Goal: Task Accomplishment & Management: Use online tool/utility

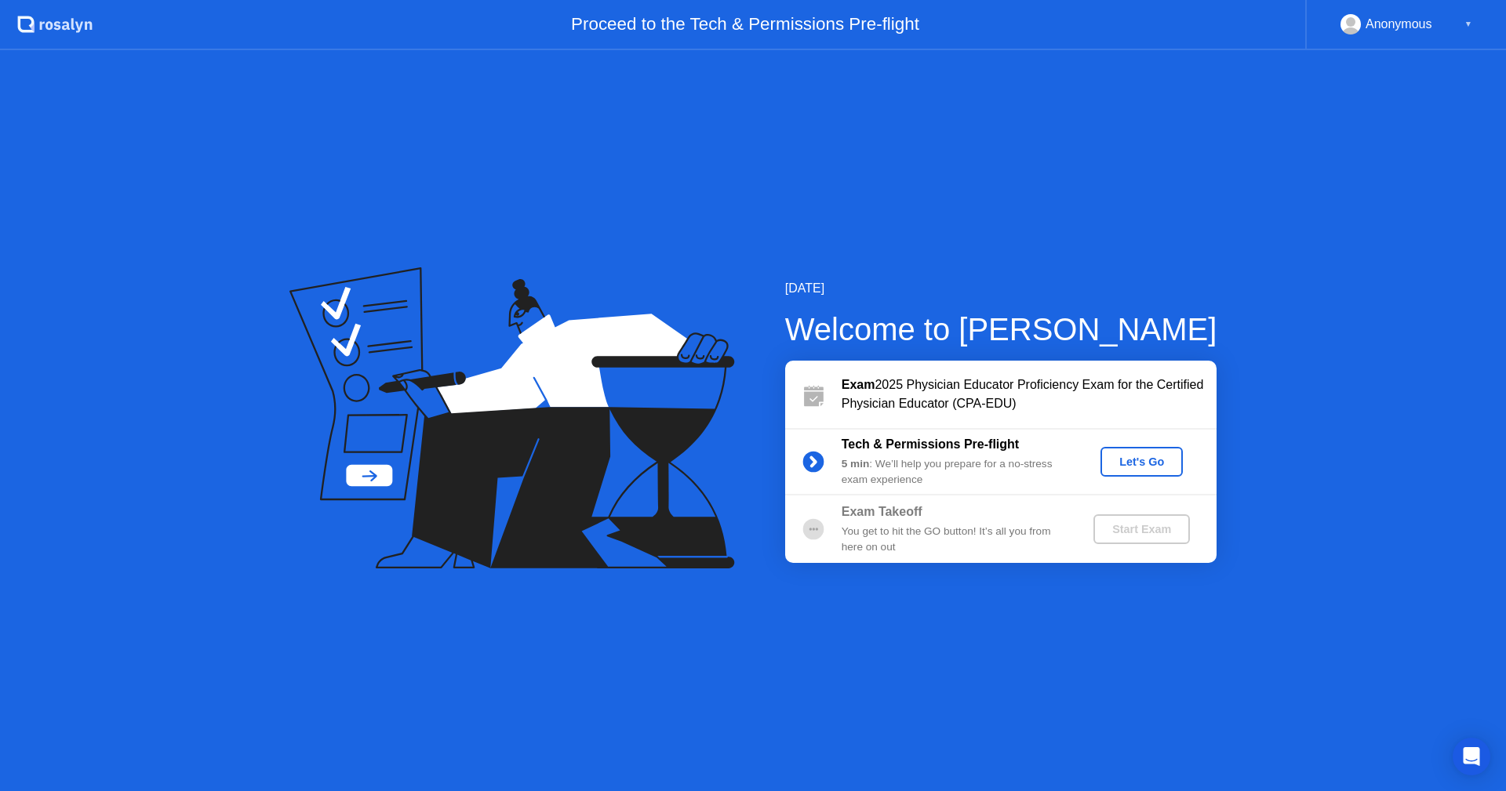
click at [1133, 466] on div "Let's Go" at bounding box center [1142, 462] width 70 height 13
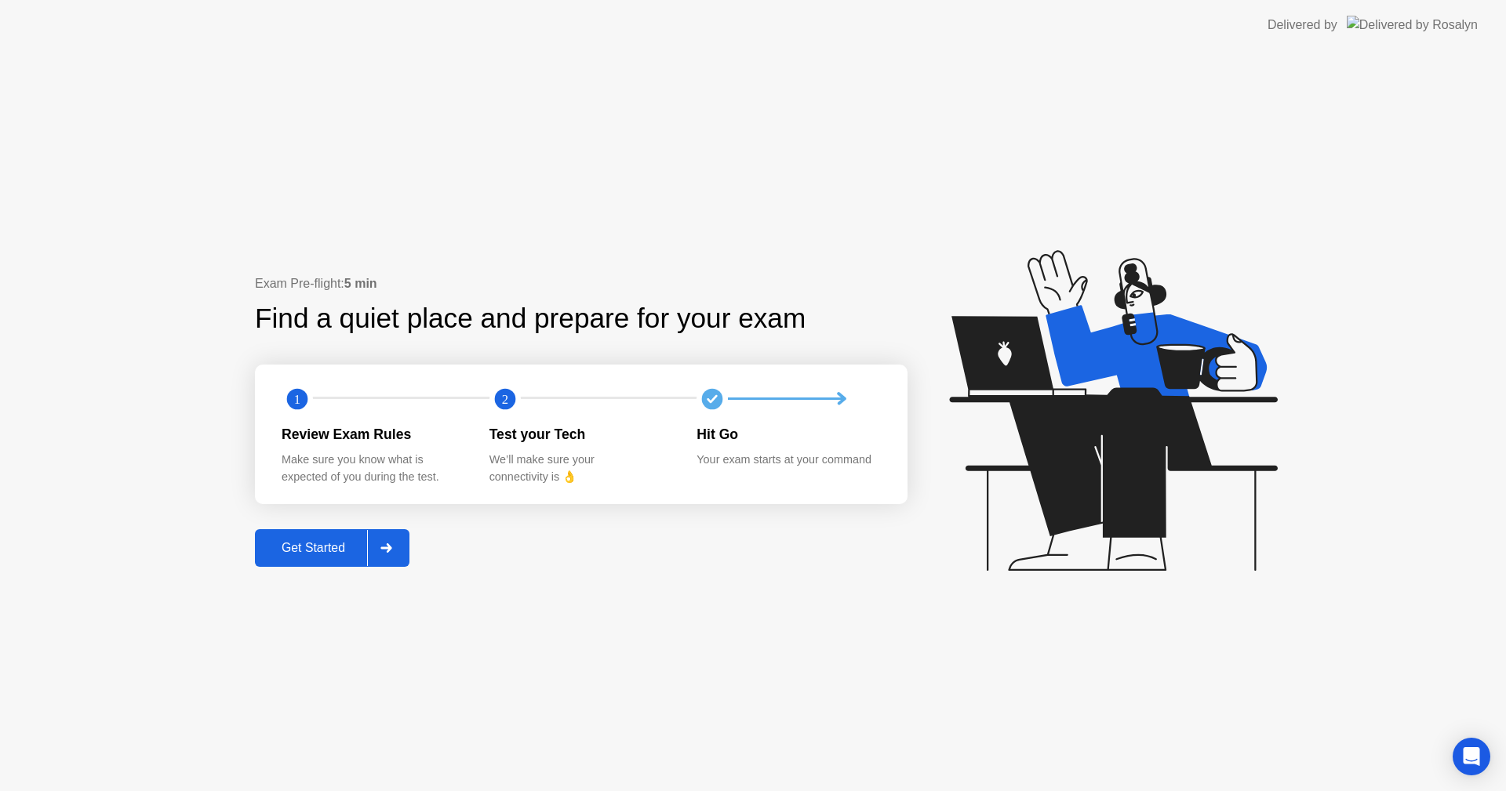
click at [329, 541] on div "Get Started" at bounding box center [313, 548] width 107 height 14
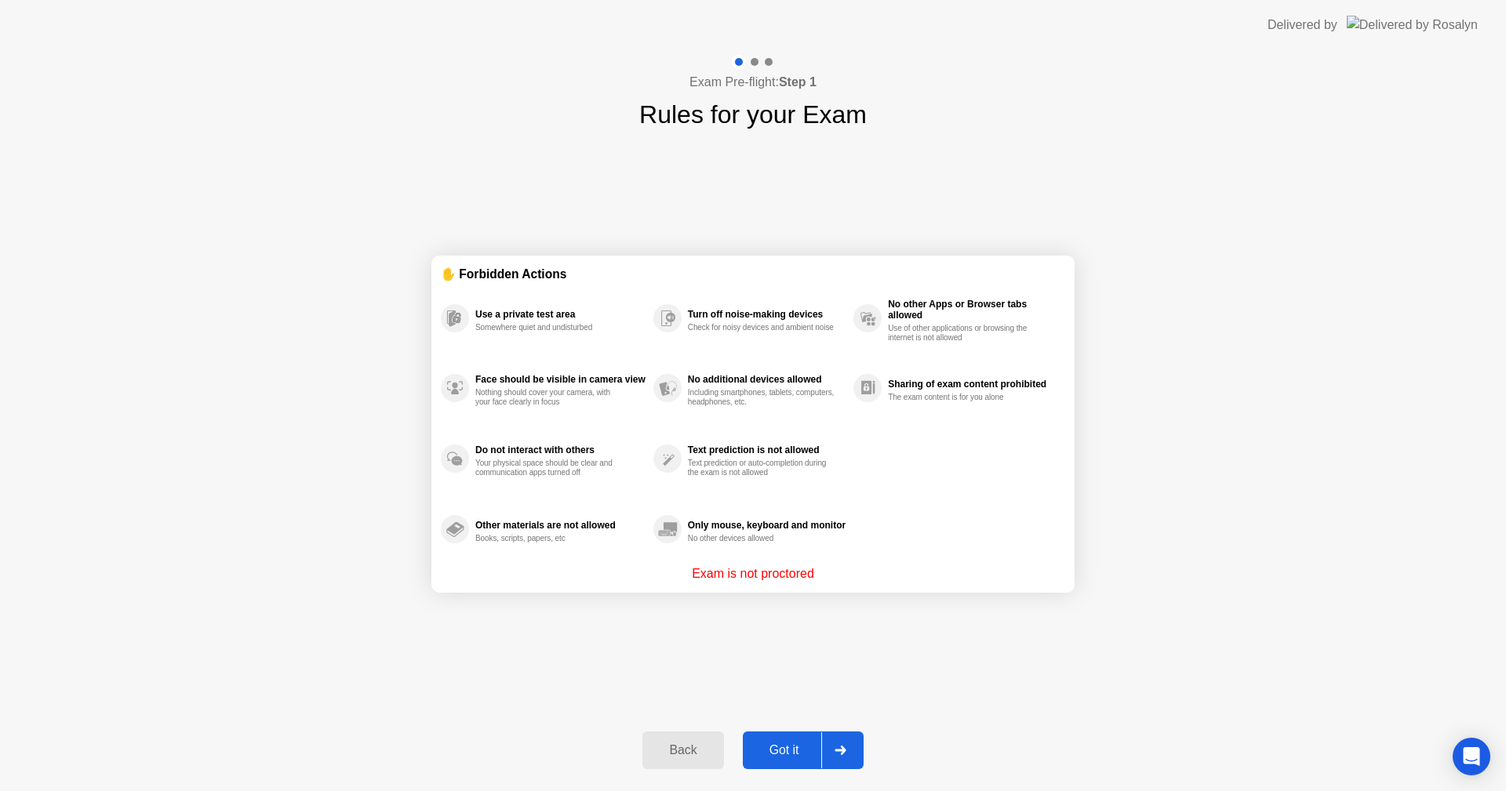
click at [787, 751] on div "Got it" at bounding box center [784, 751] width 74 height 14
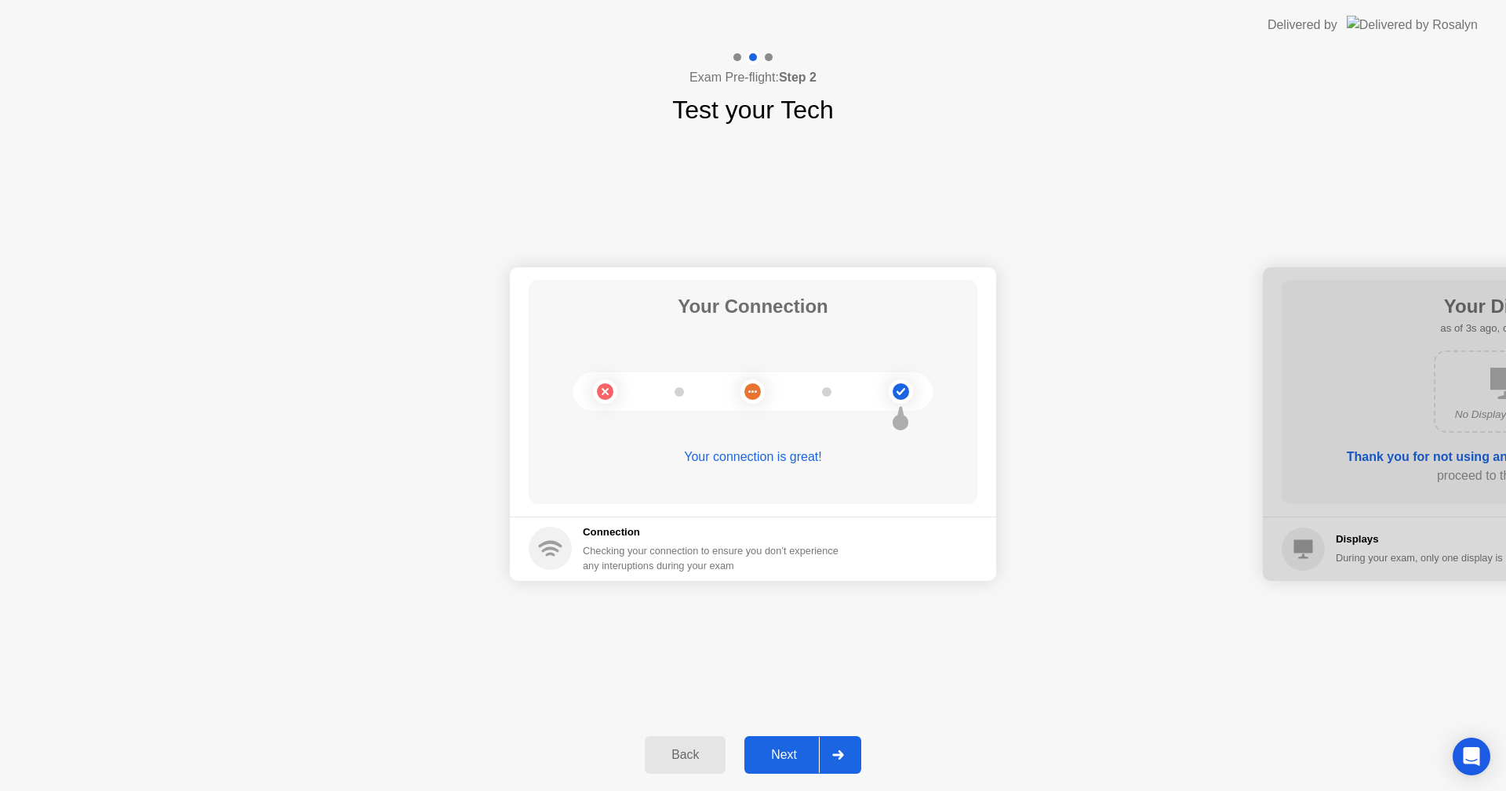
click at [789, 750] on div "Next" at bounding box center [784, 755] width 70 height 14
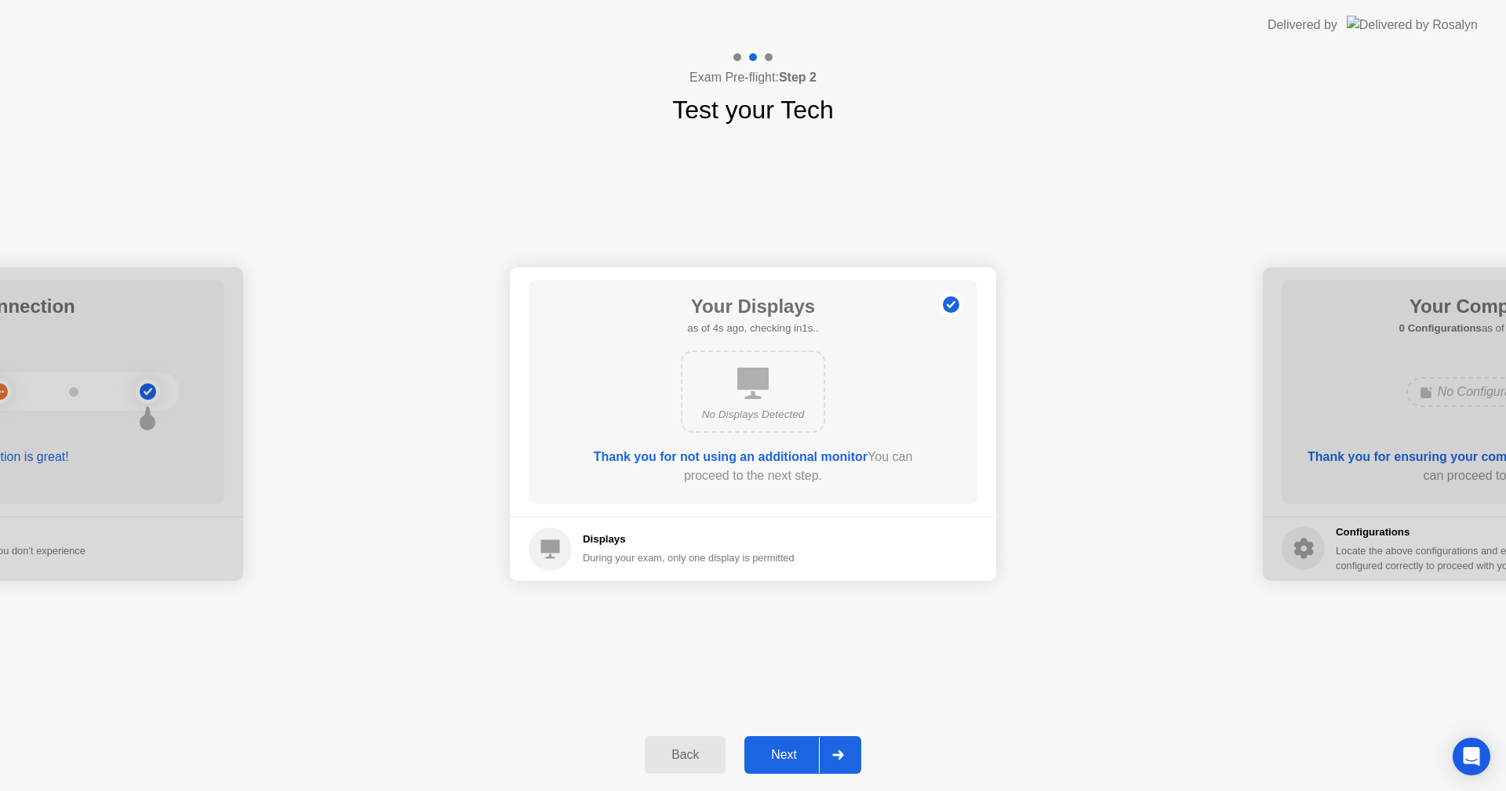
click at [788, 745] on button "Next" at bounding box center [802, 755] width 117 height 38
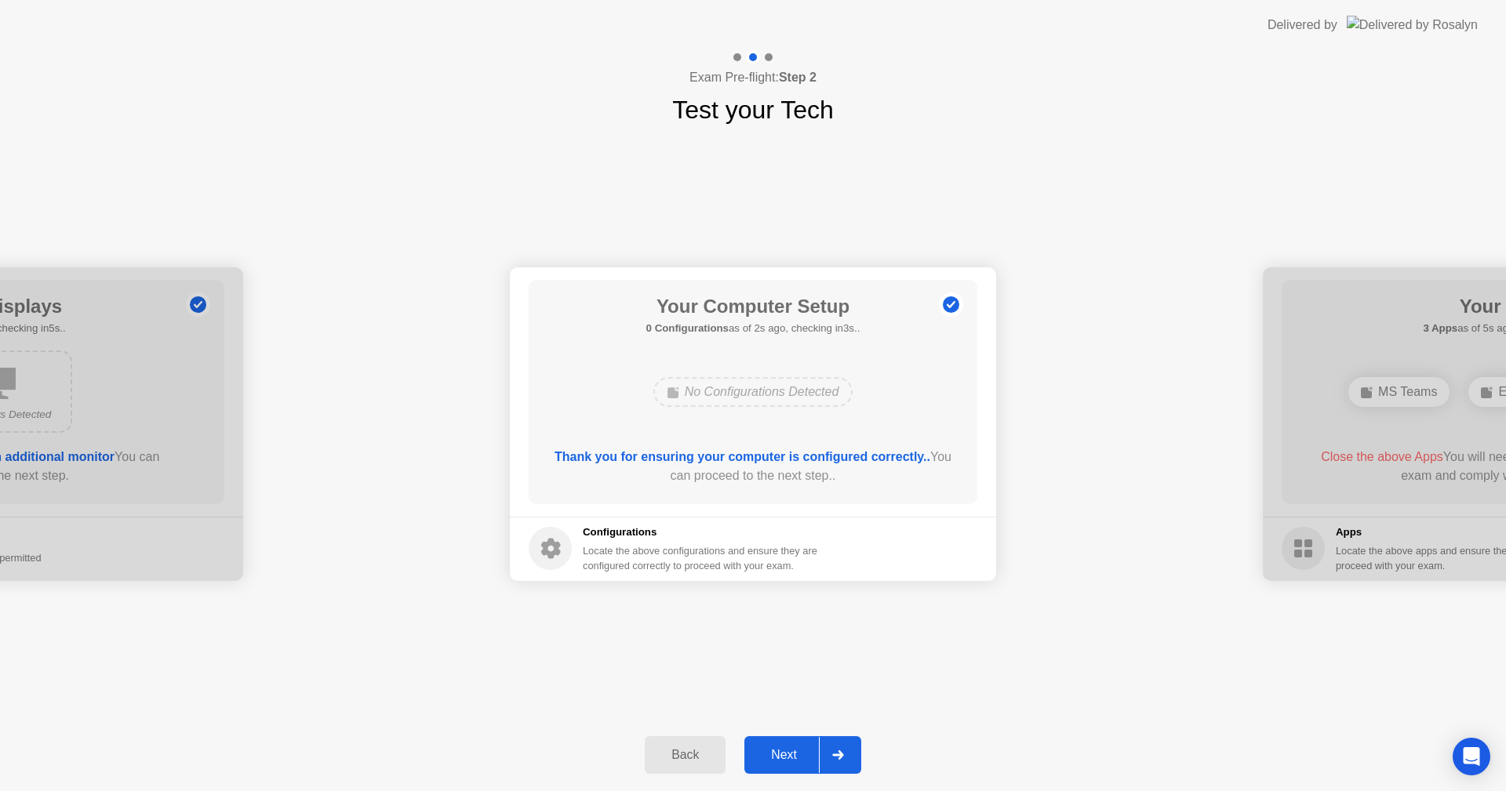
click at [788, 745] on button "Next" at bounding box center [802, 755] width 117 height 38
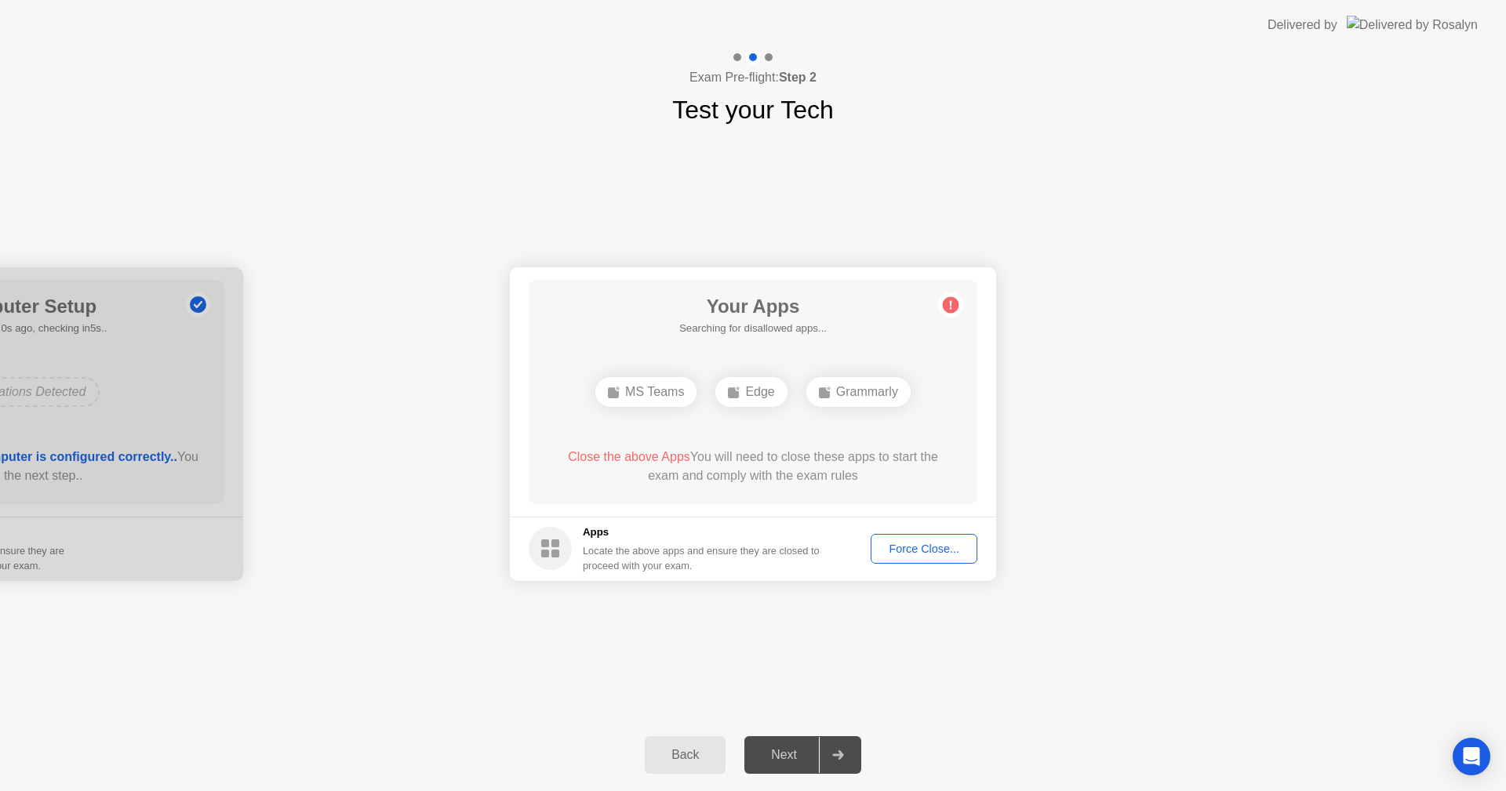
click at [921, 553] on div "Force Close..." at bounding box center [924, 549] width 96 height 13
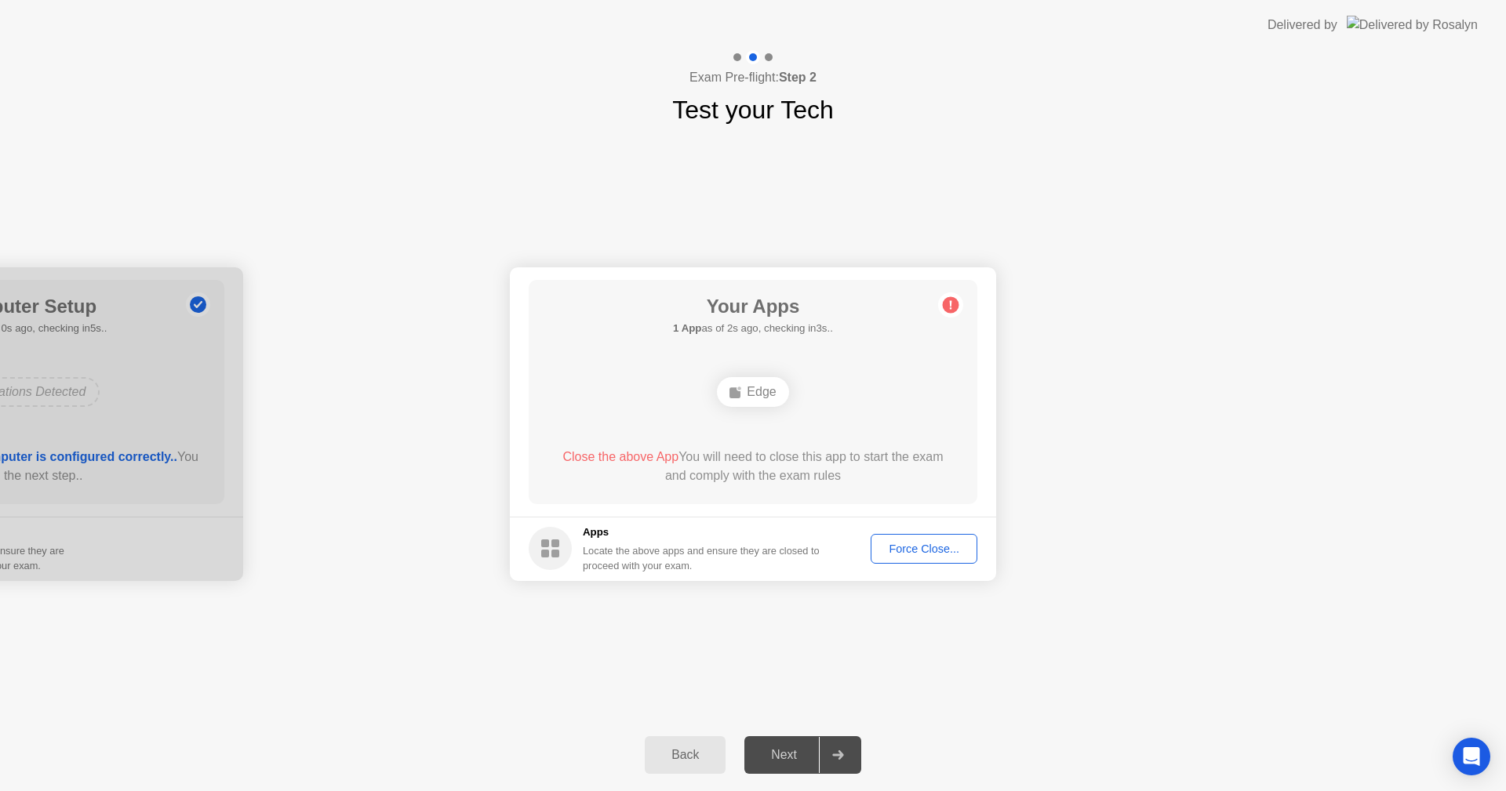
click at [754, 399] on div "Edge" at bounding box center [752, 392] width 71 height 30
click at [929, 554] on div "Force Close..." at bounding box center [924, 549] width 96 height 13
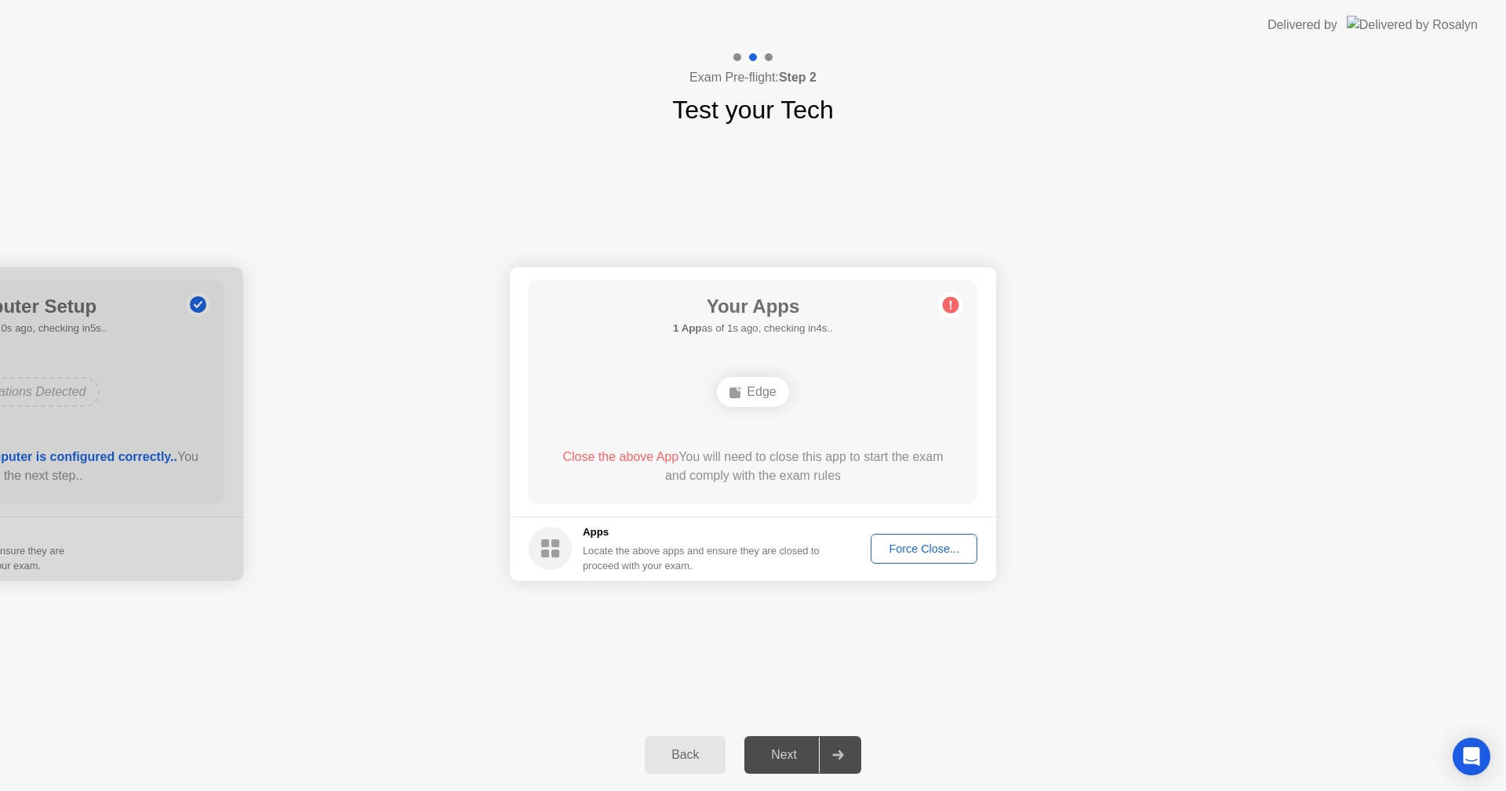
click at [776, 402] on div "Edge" at bounding box center [752, 392] width 71 height 30
click at [913, 550] on div "Force Close..." at bounding box center [924, 549] width 96 height 13
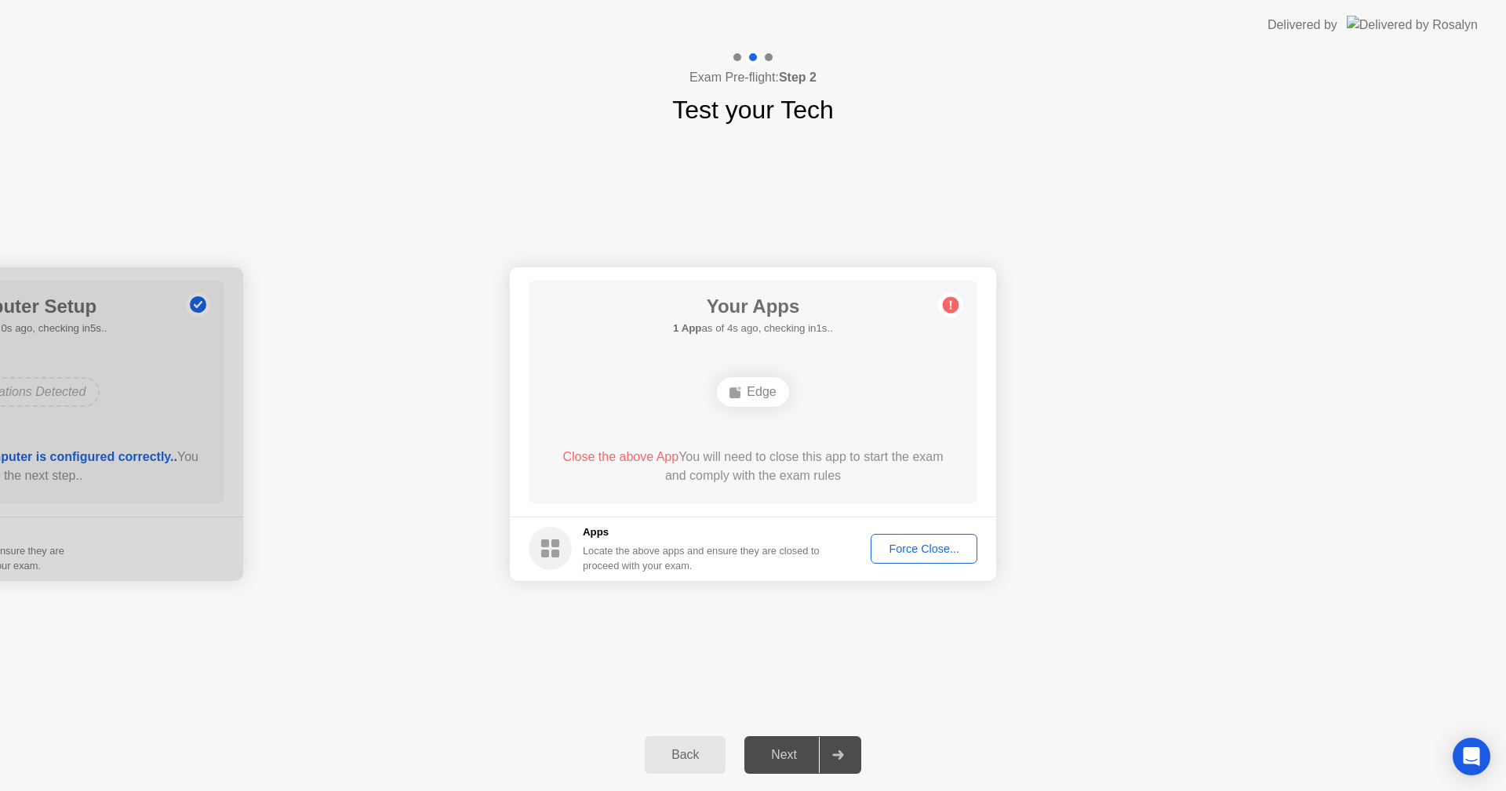
click at [928, 562] on button "Force Close..." at bounding box center [924, 549] width 107 height 30
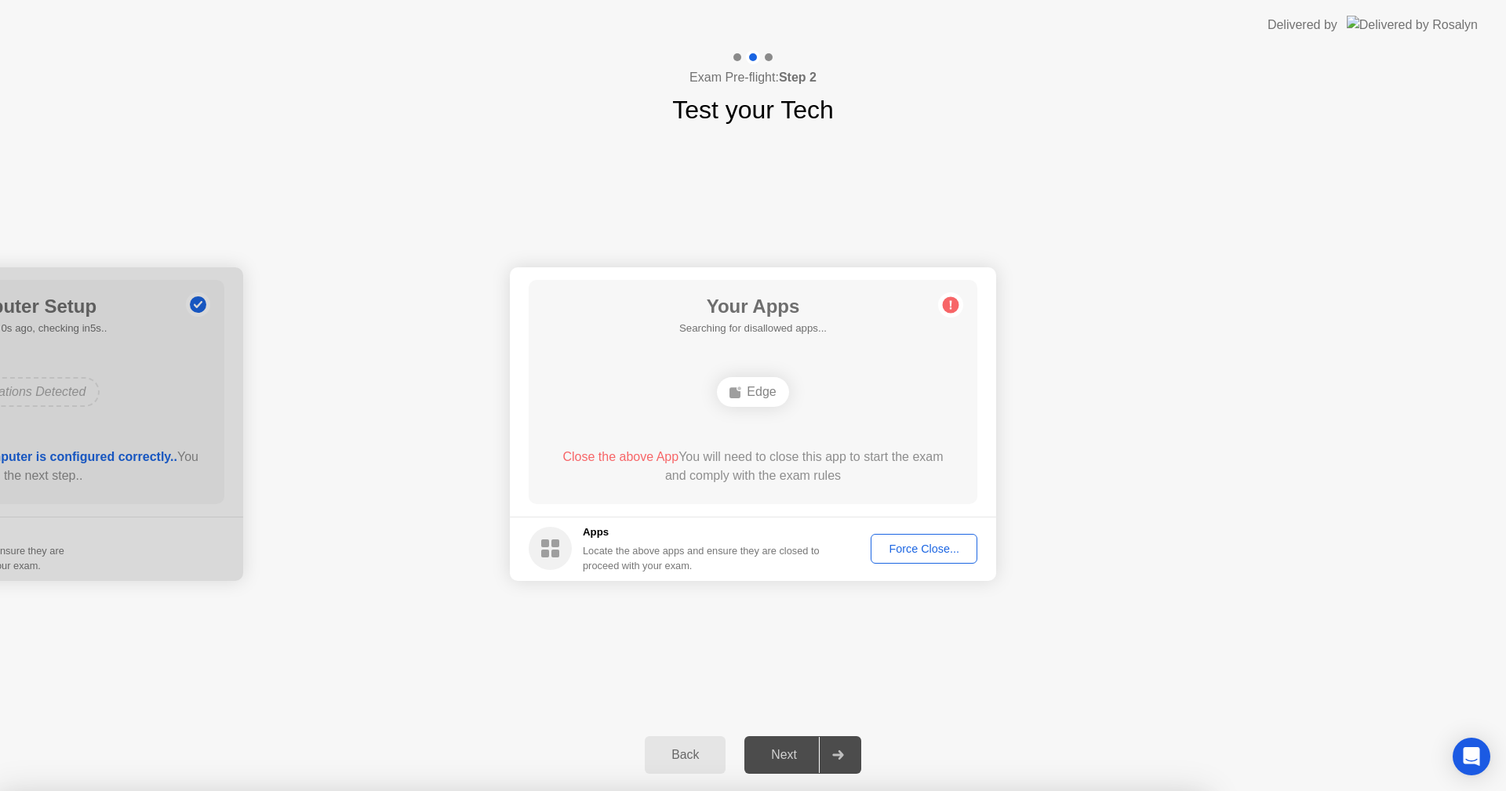
drag, startPoint x: 749, startPoint y: 416, endPoint x: 759, endPoint y: 442, distance: 27.8
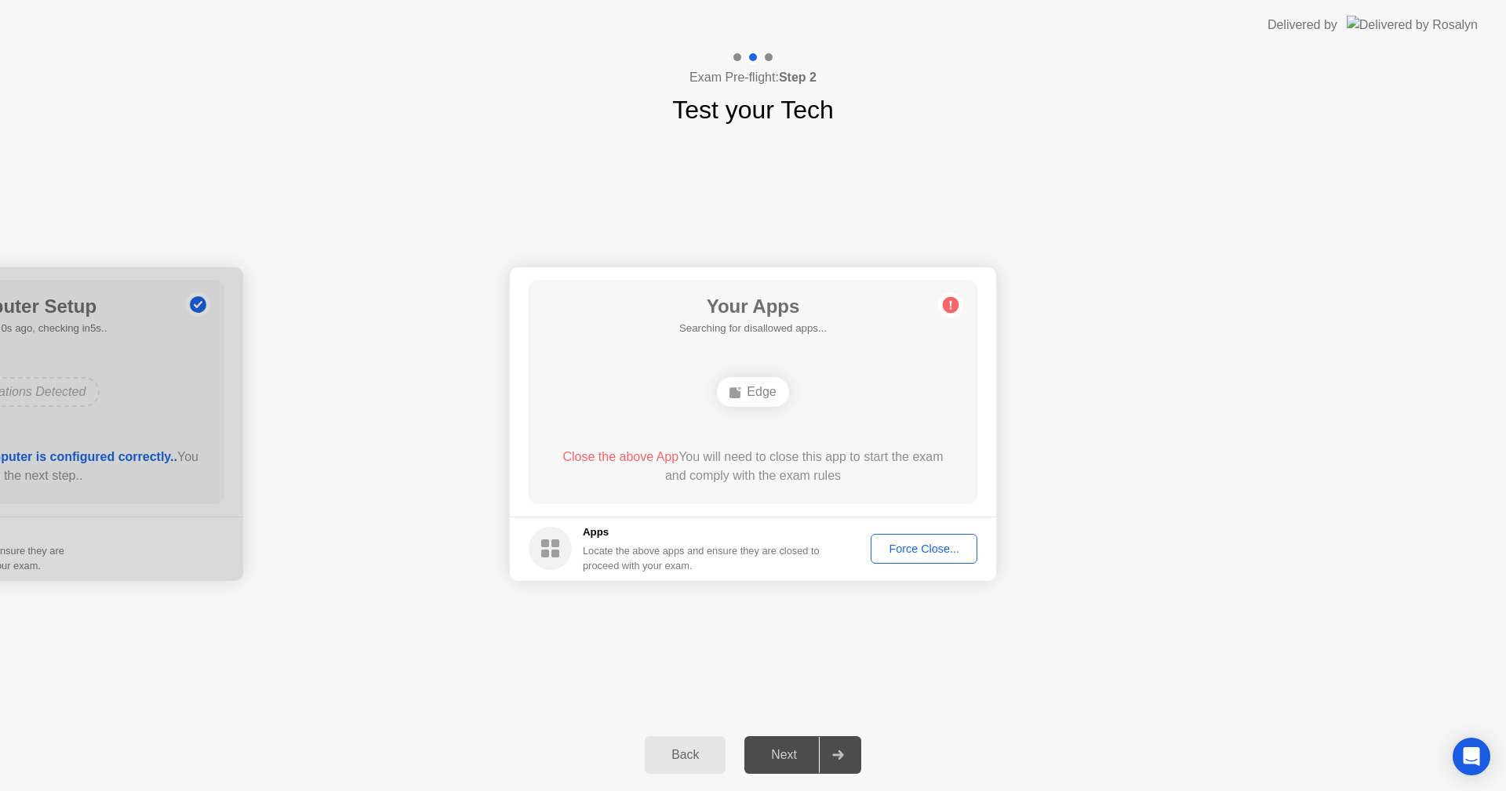
click at [612, 452] on span "Close the above App" at bounding box center [620, 456] width 116 height 13
click at [802, 753] on div "Next" at bounding box center [784, 755] width 70 height 14
click at [938, 553] on div "Force Close..." at bounding box center [924, 549] width 96 height 13
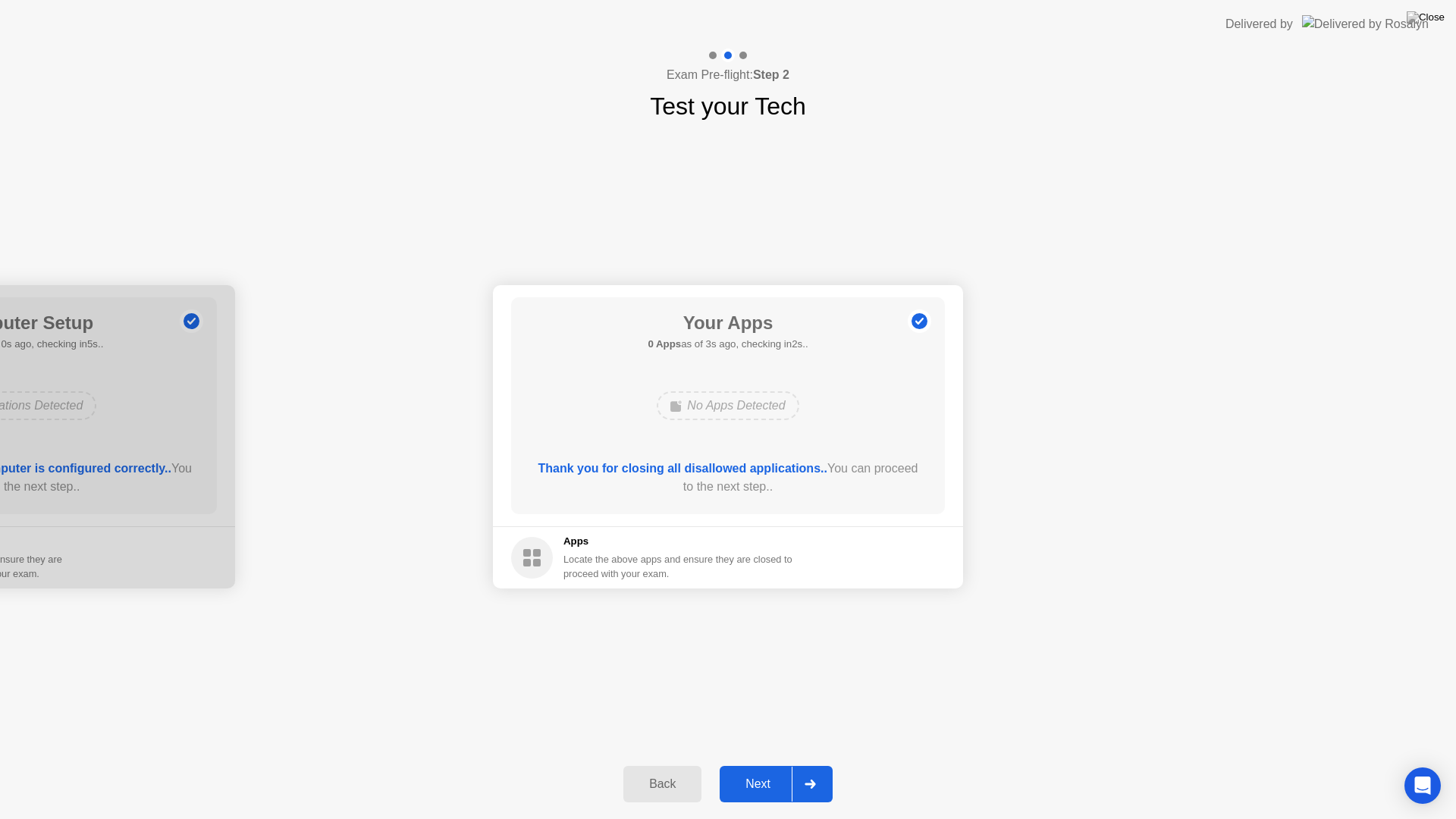
click at [767, 765] on div "Next" at bounding box center [758, 784] width 68 height 14
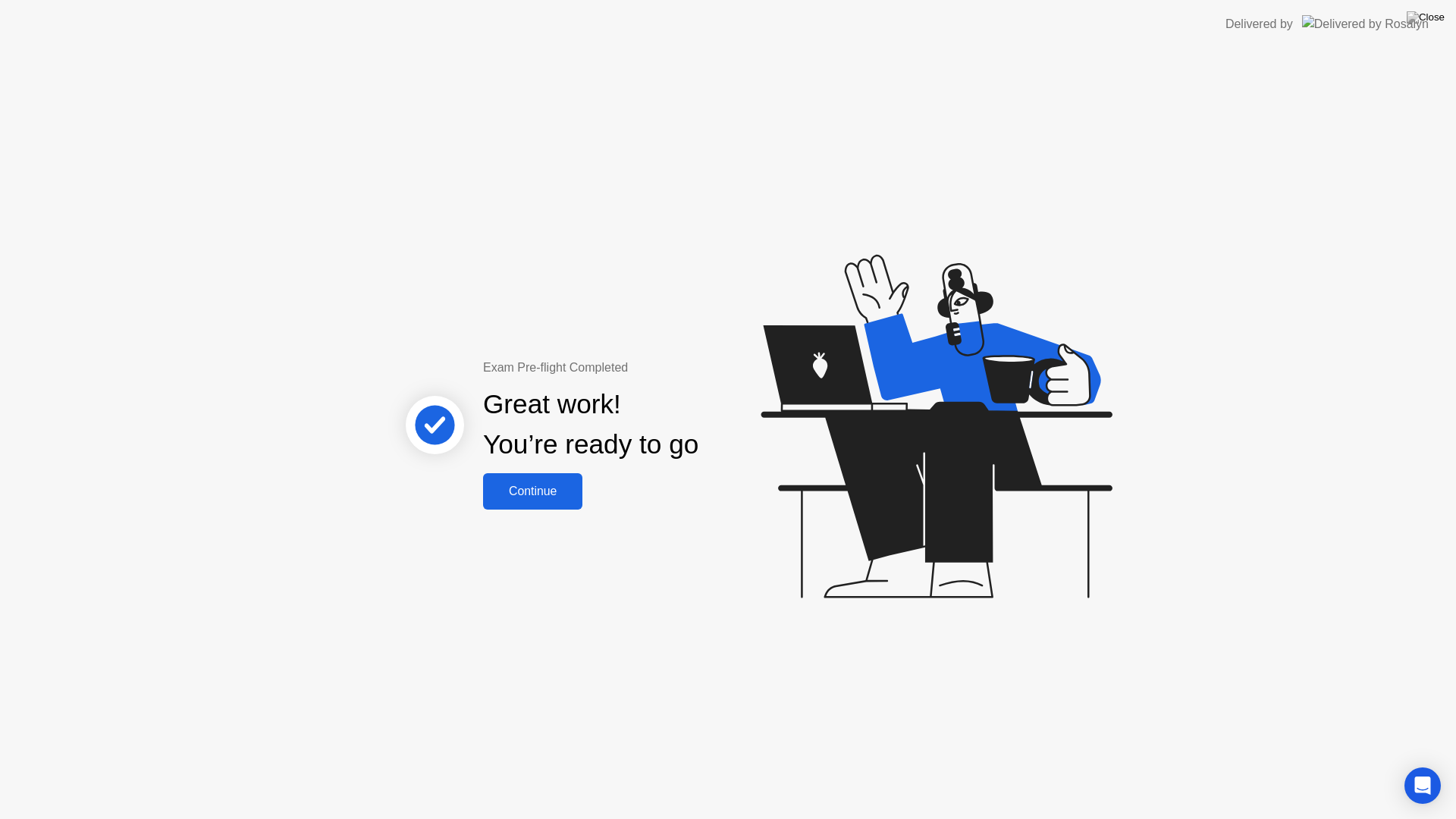
click at [546, 507] on button "Continue" at bounding box center [533, 491] width 100 height 37
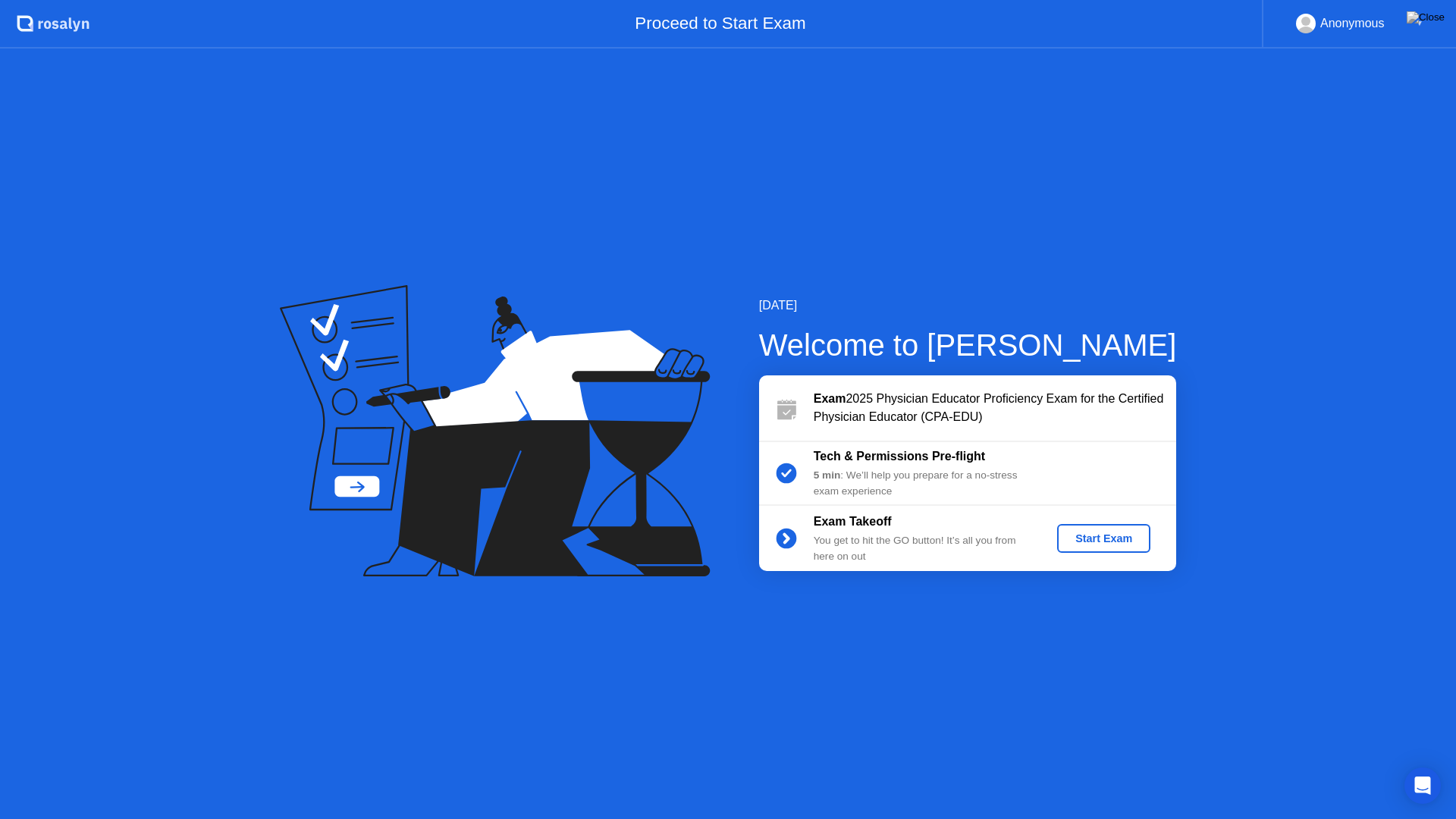
click at [1115, 544] on div "Start Exam" at bounding box center [1104, 539] width 81 height 13
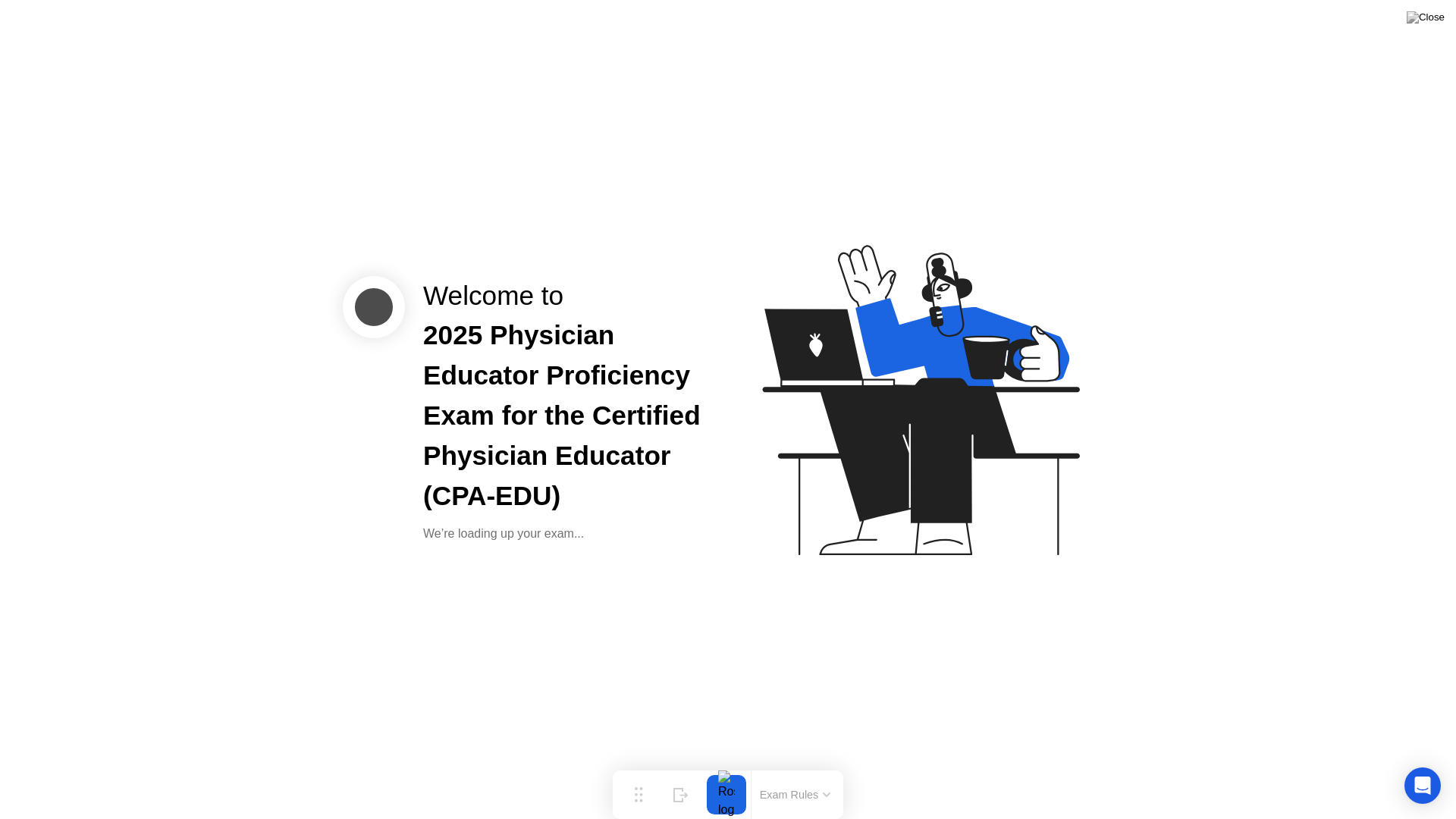
click at [790, 765] on button "Exam Rules" at bounding box center [795, 795] width 80 height 14
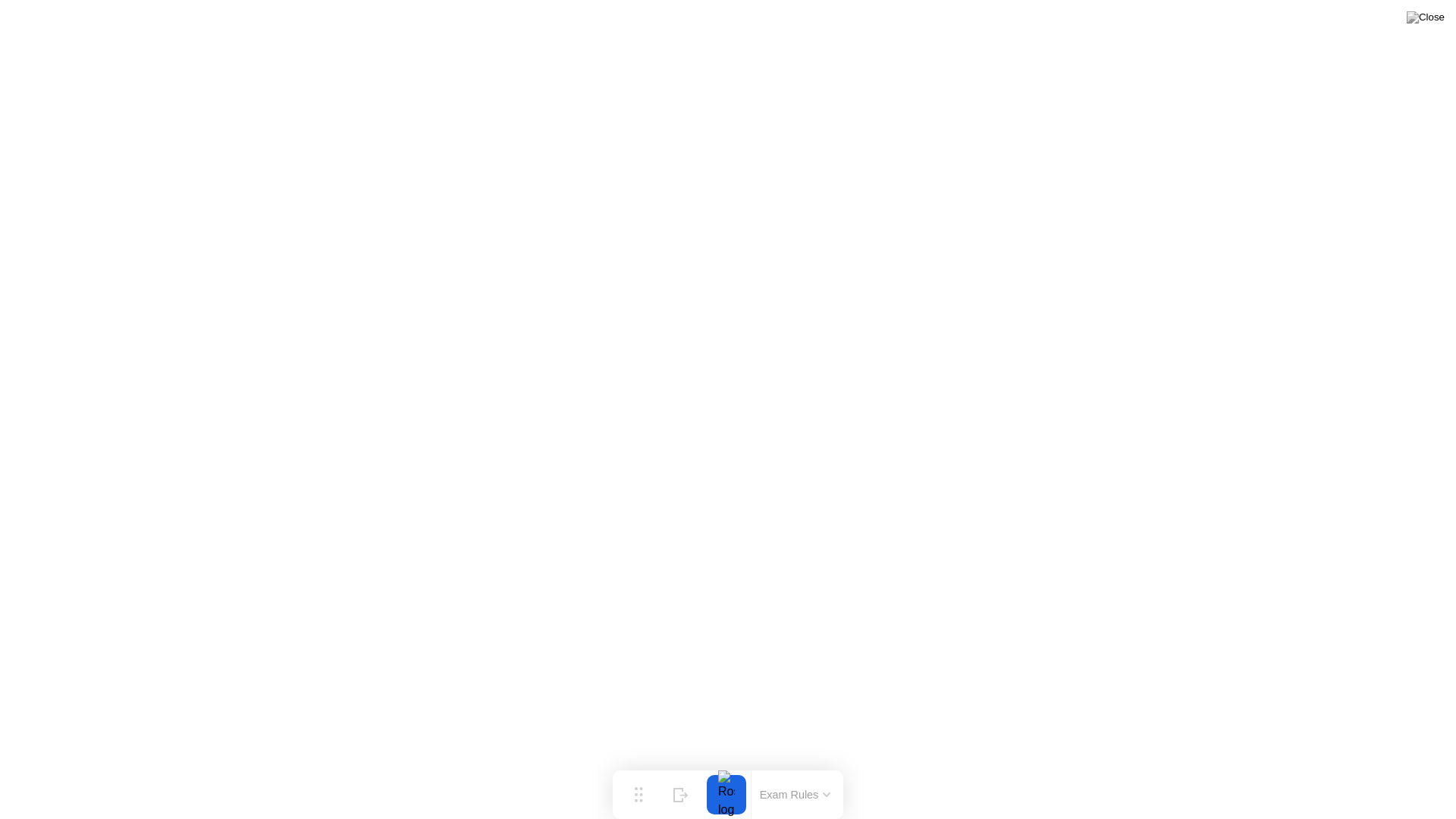
click at [817, 765] on button "Exam Rules" at bounding box center [795, 795] width 80 height 14
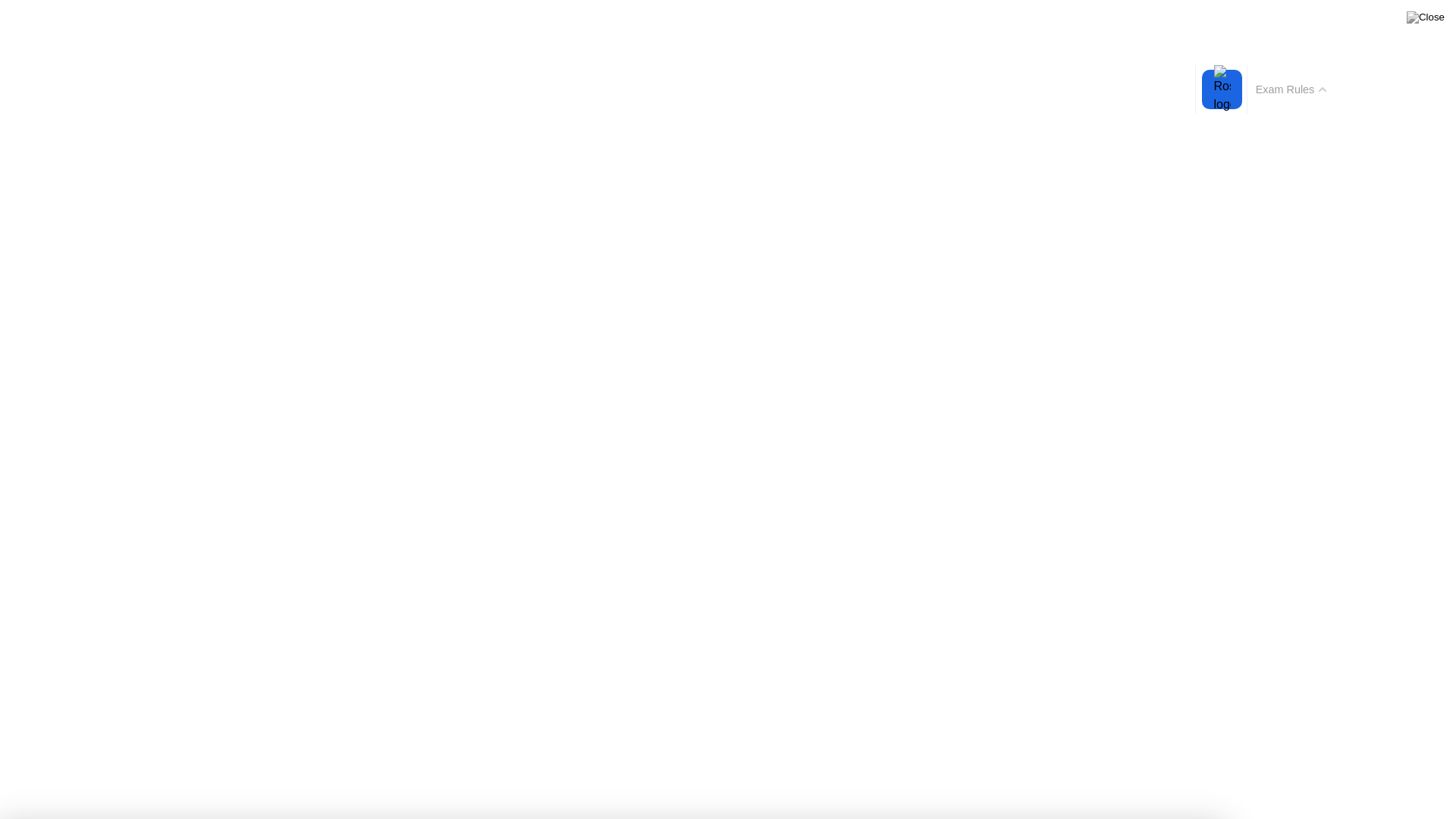
click at [1225, 84] on div at bounding box center [1222, 89] width 32 height 40
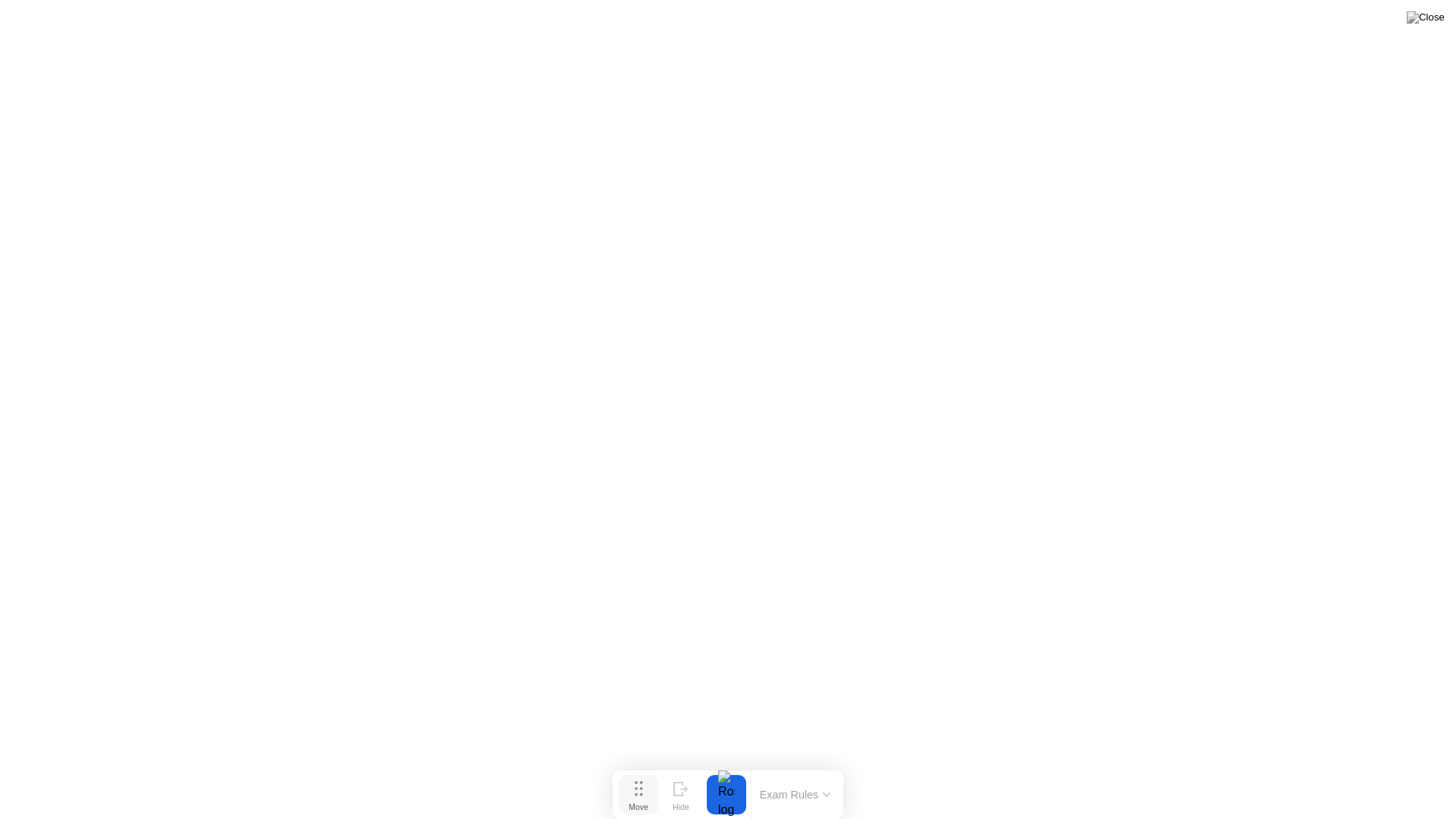
click at [640, 765] on icon at bounding box center [638, 789] width 9 height 15
click at [684, 765] on div "Hide" at bounding box center [681, 806] width 16 height 9
click at [1400, 765] on div "Show" at bounding box center [1396, 806] width 20 height 9
click at [1339, 765] on div "End Proctoring Session" at bounding box center [1330, 776] width 167 height 14
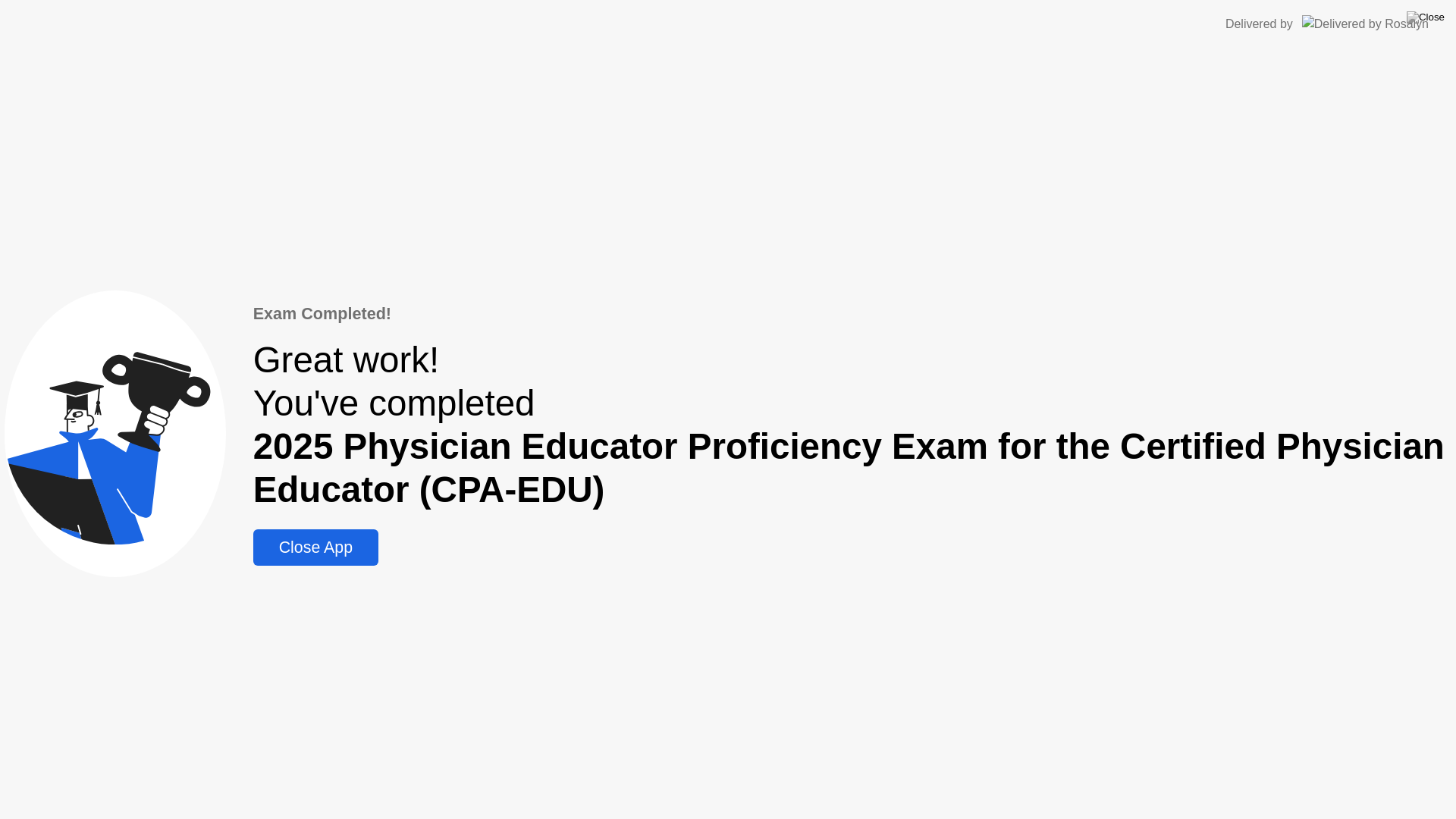
click at [1445, 20] on button at bounding box center [1425, 17] width 45 height 19
